Goal: Task Accomplishment & Management: Manage account settings

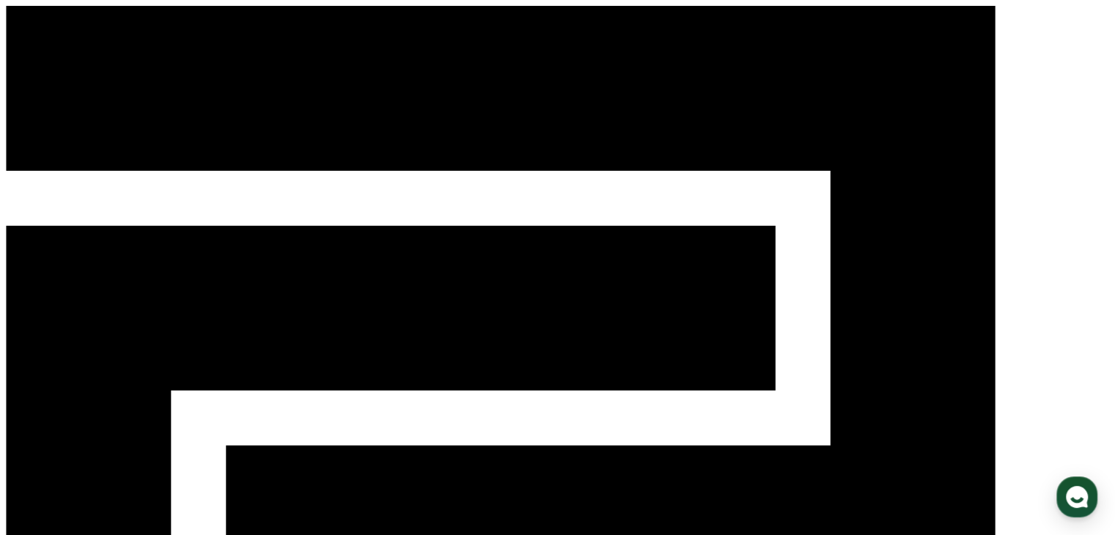
click at [967, 18] on div "CReward" at bounding box center [557, 450] width 1103 height 888
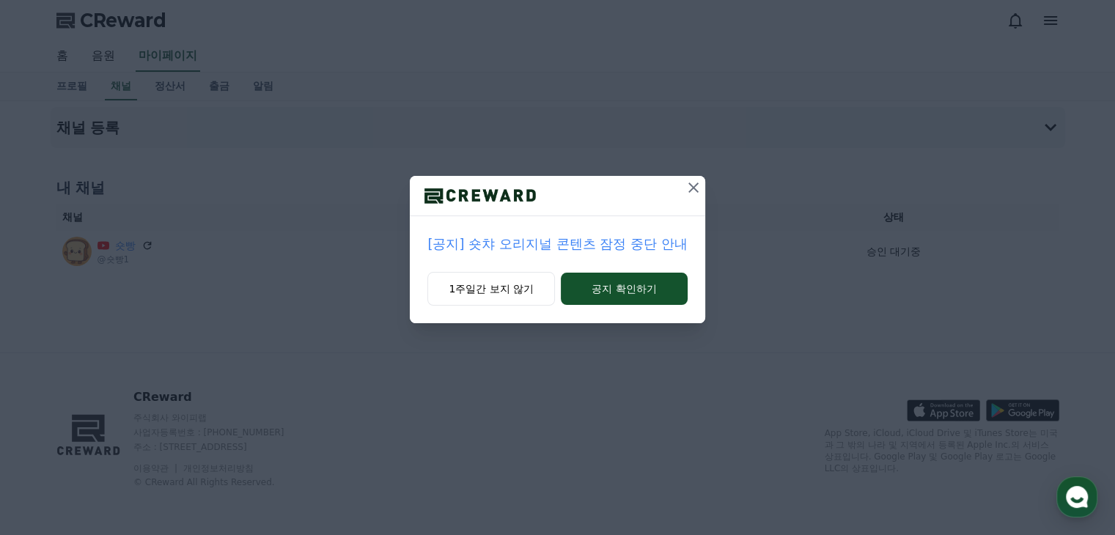
click at [694, 185] on icon at bounding box center [694, 188] width 18 height 18
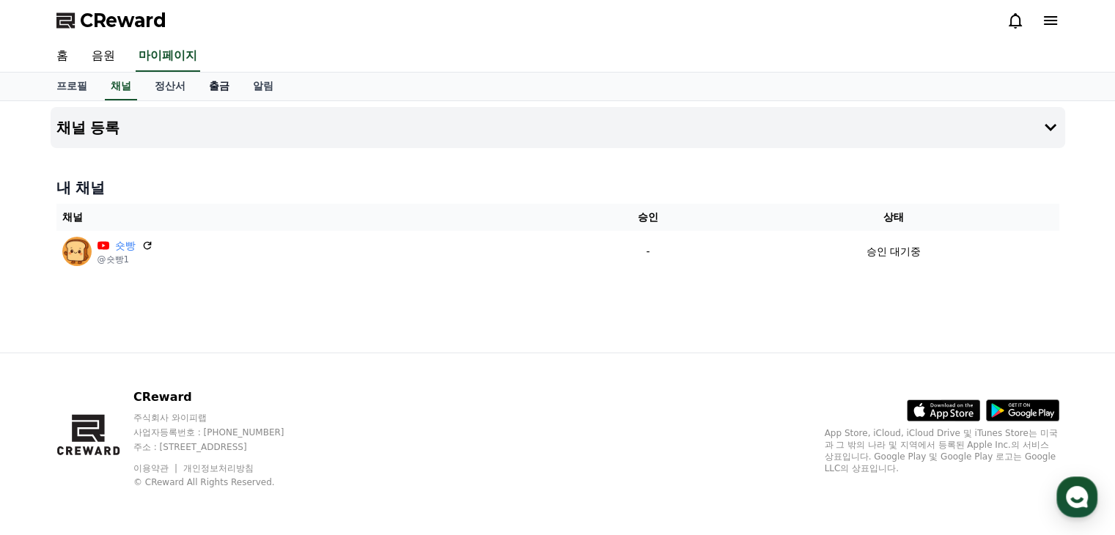
click at [226, 82] on link "출금" at bounding box center [219, 87] width 44 height 28
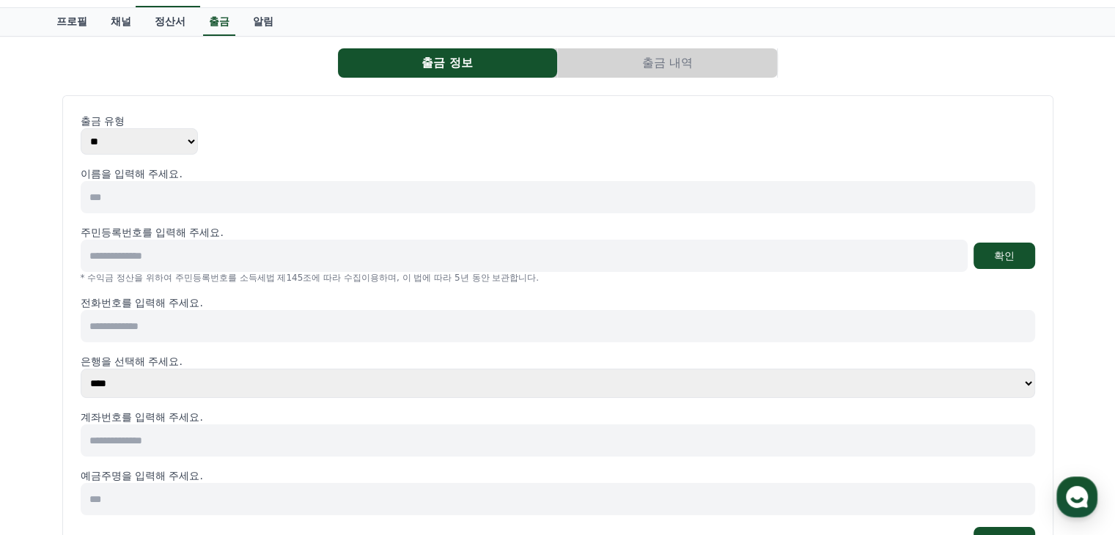
scroll to position [220, 0]
